Goal: Task Accomplishment & Management: Manage account settings

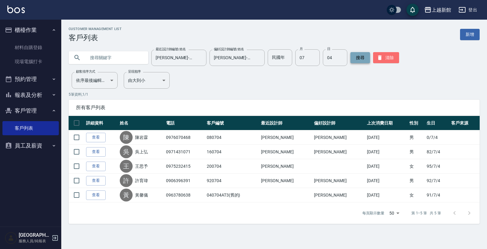
drag, startPoint x: 379, startPoint y: 57, endPoint x: 356, endPoint y: 54, distance: 23.1
click at [373, 56] on button "清除" at bounding box center [386, 57] width 26 height 11
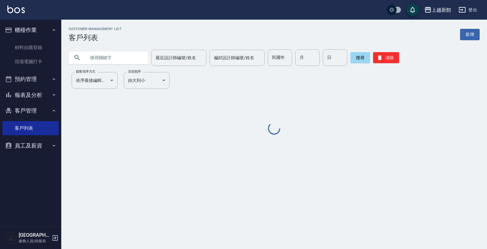
drag, startPoint x: 116, startPoint y: 55, endPoint x: 215, endPoint y: 74, distance: 100.1
click at [122, 56] on input "text" at bounding box center [115, 57] width 58 height 17
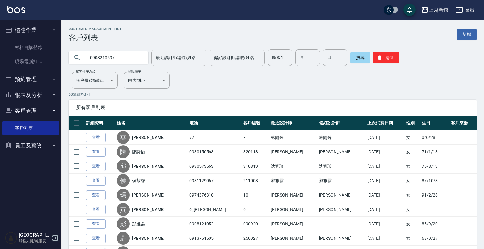
type input "0908210597"
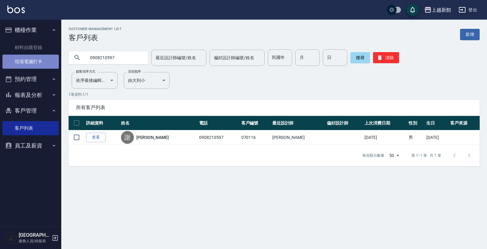
click at [40, 68] on link "現場電腦打卡" at bounding box center [30, 61] width 56 height 14
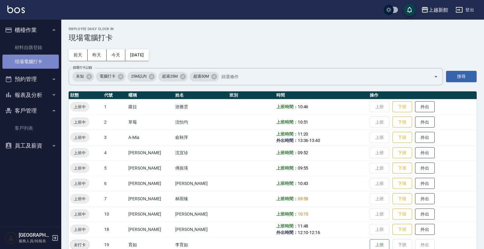
click at [42, 65] on link "現場電腦打卡" at bounding box center [30, 61] width 56 height 14
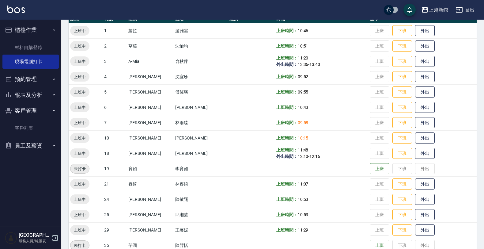
scroll to position [77, 0]
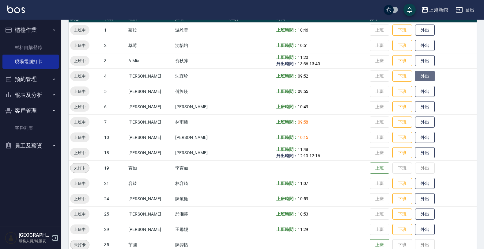
click at [415, 77] on button "外出" at bounding box center [425, 76] width 20 height 11
click at [415, 77] on button "歸來" at bounding box center [425, 76] width 20 height 11
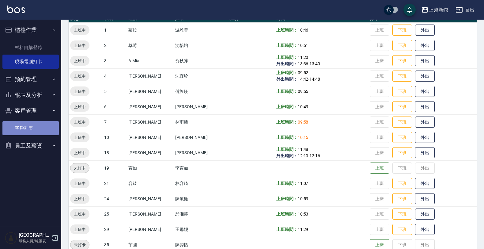
click at [36, 125] on link "客戶列表" at bounding box center [30, 128] width 56 height 14
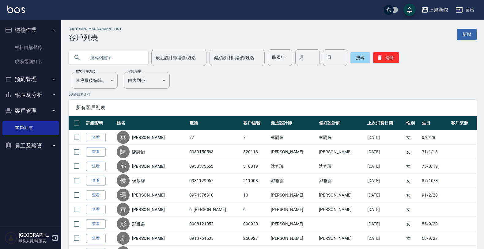
click at [119, 54] on input "text" at bounding box center [115, 57] width 58 height 17
type input "v"
type input "u"
type input "[PERSON_NAME]"
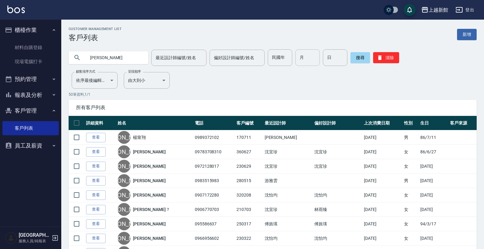
drag, startPoint x: 305, startPoint y: 56, endPoint x: 309, endPoint y: 55, distance: 4.6
click at [309, 55] on input "月" at bounding box center [307, 57] width 24 height 17
type input "06"
type input "16"
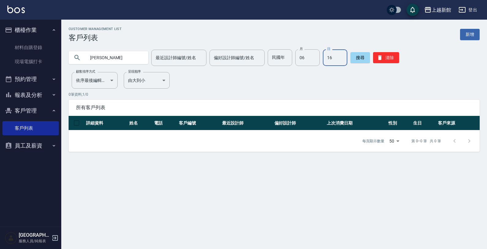
click at [112, 62] on input "[PERSON_NAME]" at bounding box center [115, 57] width 58 height 17
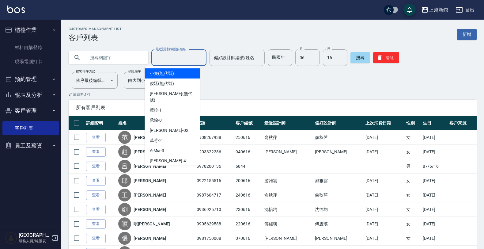
click at [180, 56] on input "最近設計師編號/姓名" at bounding box center [179, 57] width 50 height 11
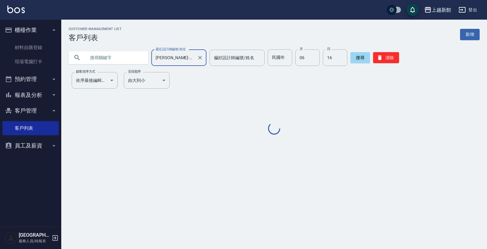
type input "[PERSON_NAME]-18"
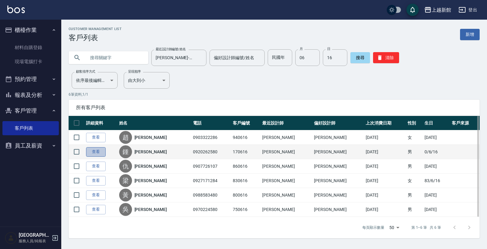
click at [98, 153] on link "查看" at bounding box center [96, 151] width 20 height 9
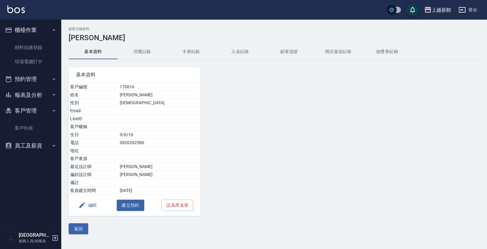
click at [144, 55] on button "消費記錄" at bounding box center [142, 51] width 49 height 15
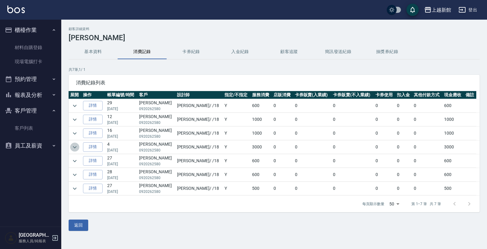
click at [76, 151] on icon "expand row" at bounding box center [74, 146] width 7 height 7
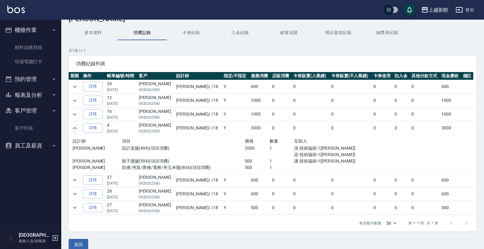
scroll to position [28, 0]
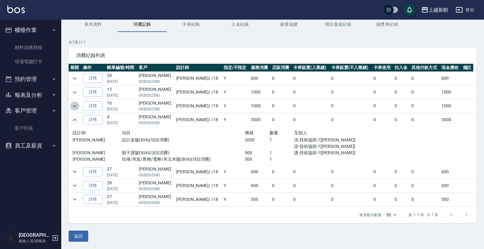
click at [74, 102] on icon "expand row" at bounding box center [74, 105] width 7 height 7
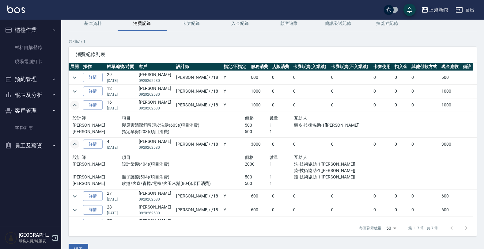
click at [74, 102] on icon "expand row" at bounding box center [74, 104] width 7 height 7
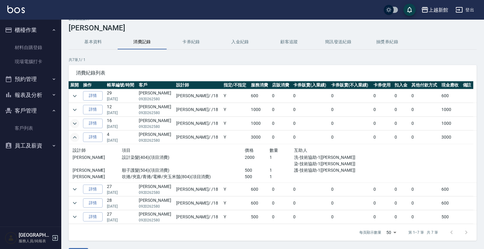
scroll to position [0, 0]
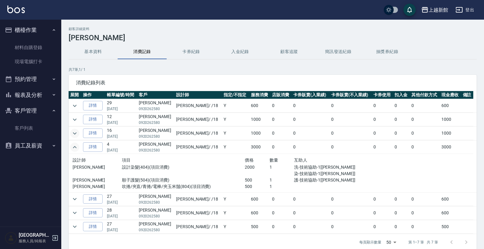
click at [111, 65] on div "顧客詳細資料 [PERSON_NAME] 基本資料 消費記錄 卡券紀錄 入金紀錄 顧客追蹤 簡訊發送紀錄 抽獎券紀錄 共 7 筆, 1 / 1 消費紀錄列表 …" at bounding box center [272, 147] width 422 height 241
click at [15, 12] on img at bounding box center [15, 10] width 17 height 8
